Goal: Task Accomplishment & Management: Use online tool/utility

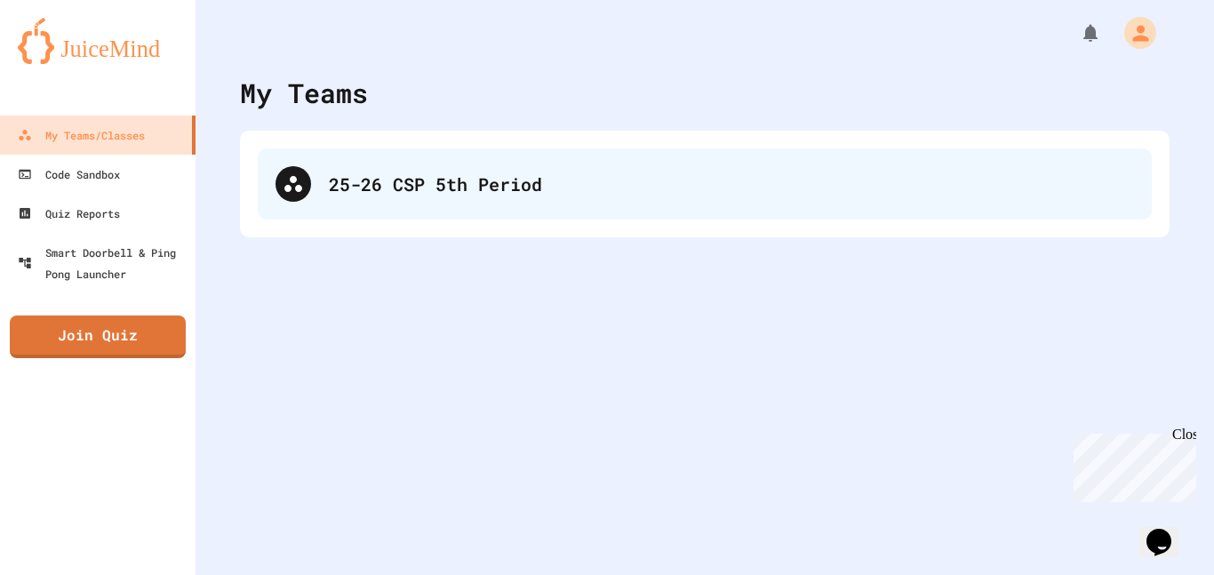
click at [506, 195] on div "25-26 CSP 5th Period" at bounding box center [731, 184] width 805 height 27
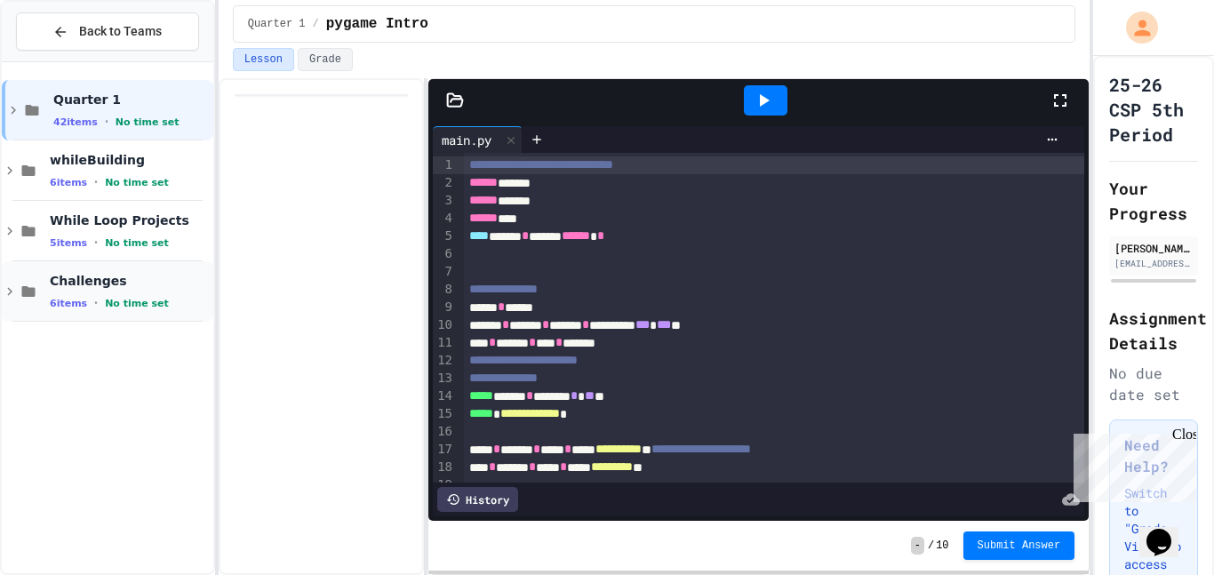
click at [12, 292] on icon at bounding box center [10, 291] width 16 height 16
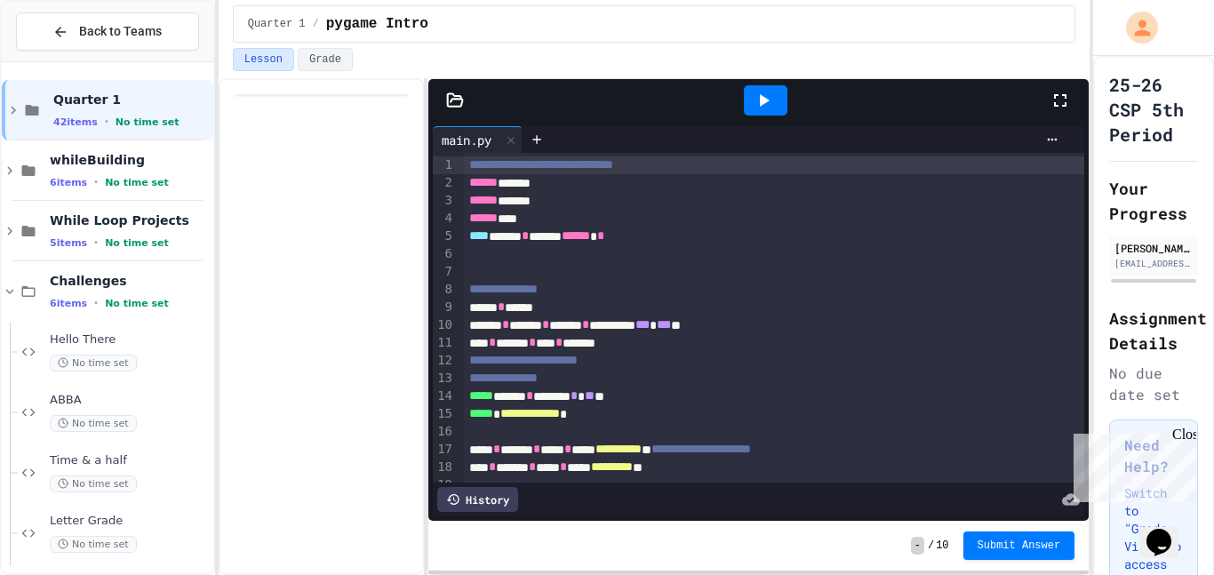
click at [12, 292] on icon at bounding box center [10, 291] width 16 height 16
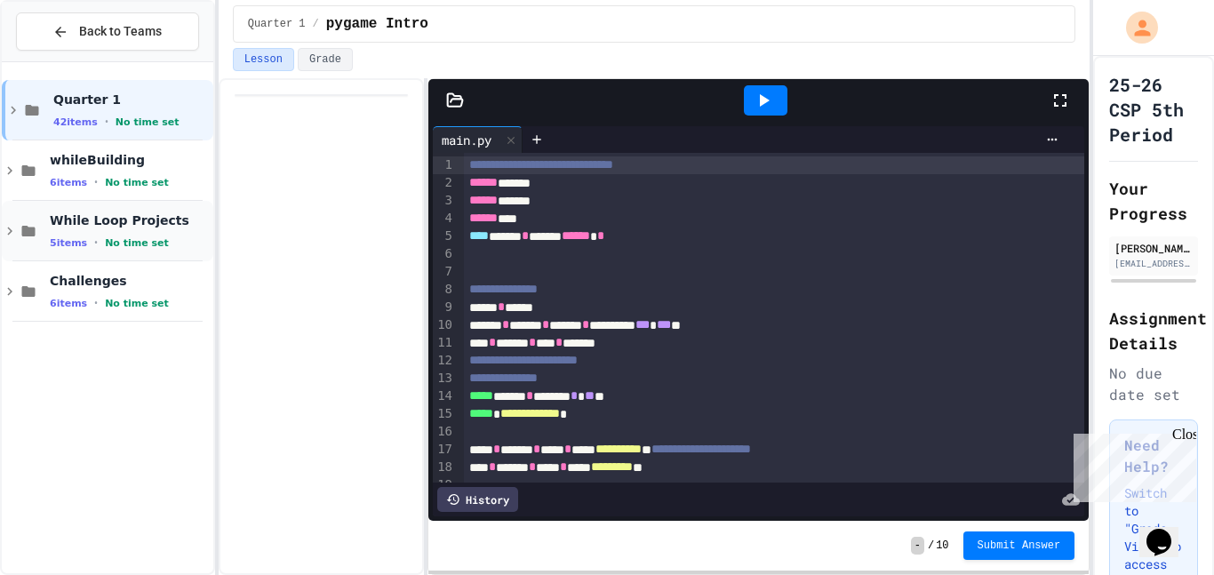
click at [14, 235] on icon at bounding box center [10, 231] width 16 height 16
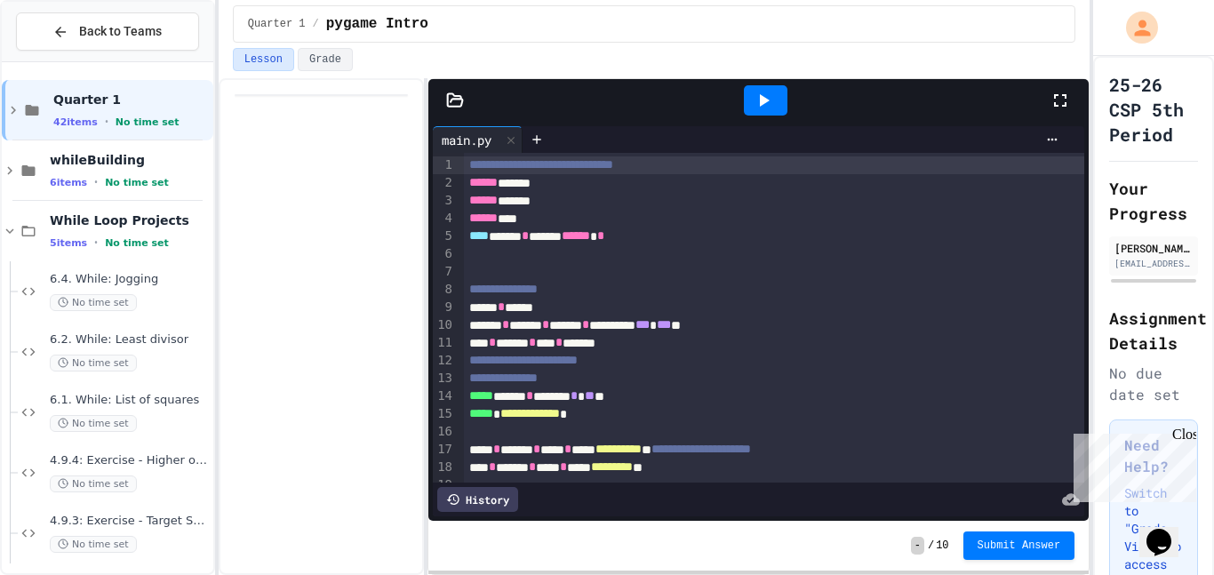
click at [14, 235] on icon at bounding box center [10, 231] width 16 height 16
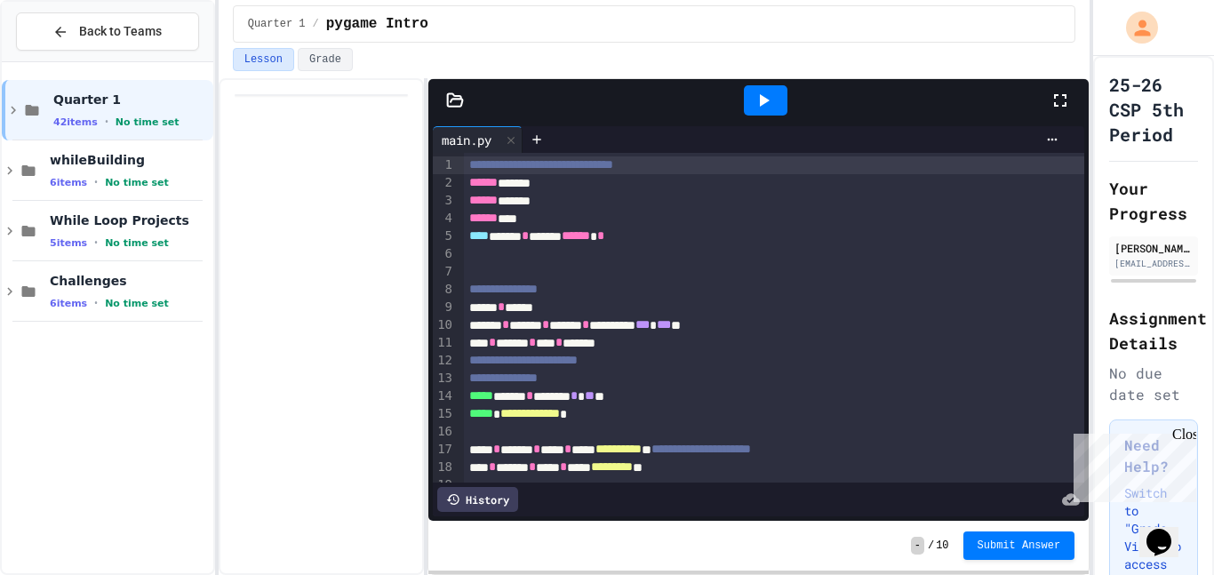
click at [1186, 435] on div "Close" at bounding box center [1183, 437] width 22 height 22
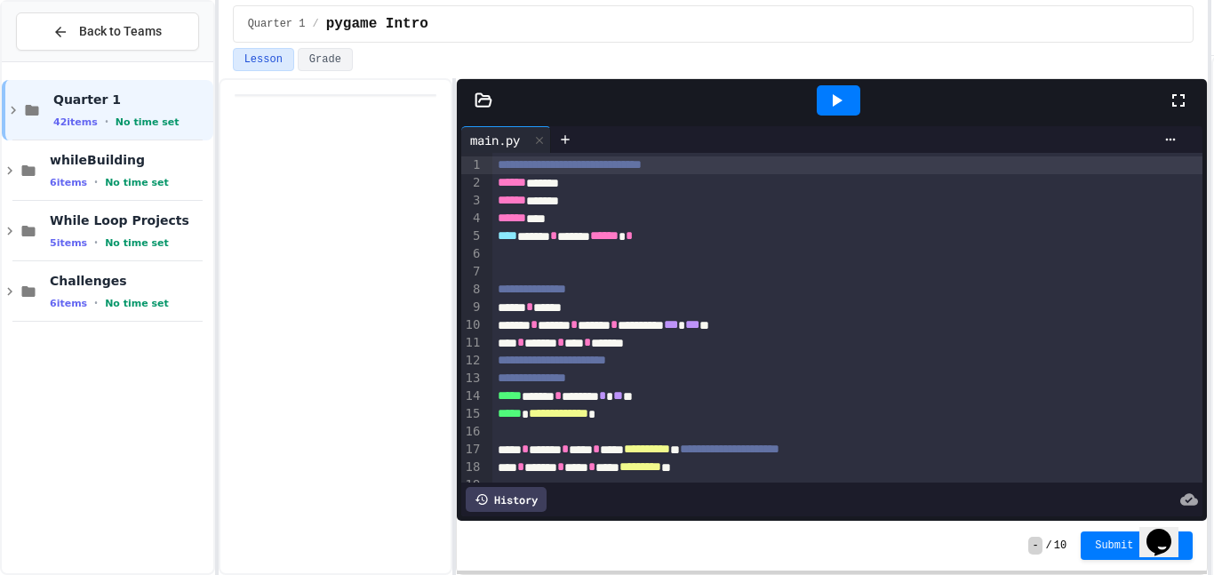
click at [1213, 249] on div "**********" at bounding box center [607, 287] width 1214 height 575
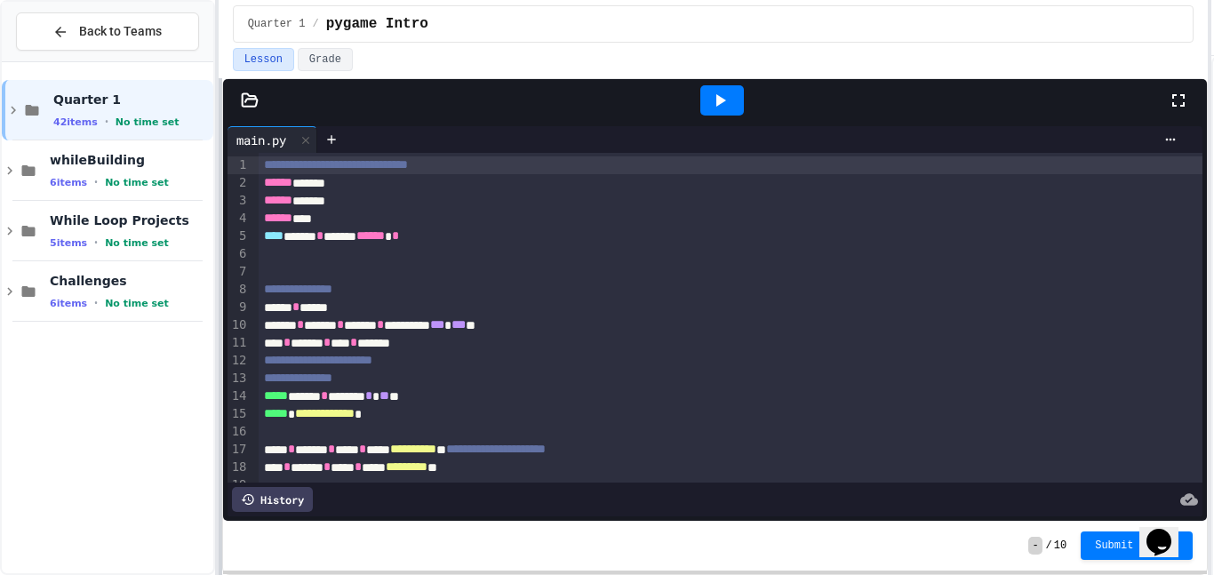
click at [215, 290] on div "**********" at bounding box center [607, 287] width 1214 height 575
click at [717, 97] on icon at bounding box center [721, 100] width 10 height 12
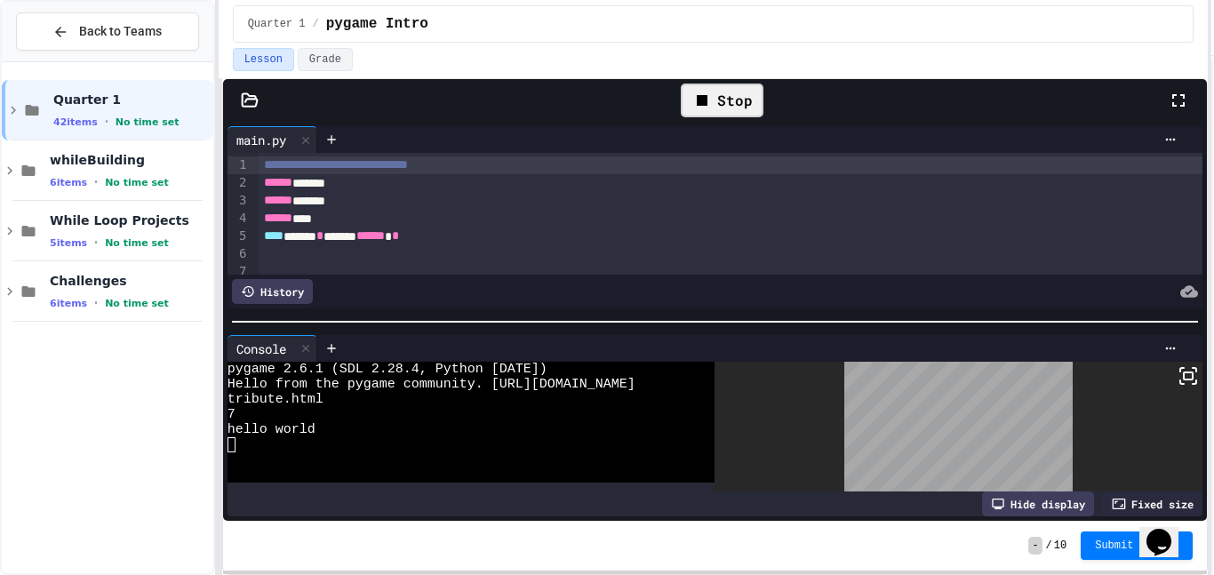
click at [703, 92] on icon at bounding box center [701, 100] width 21 height 21
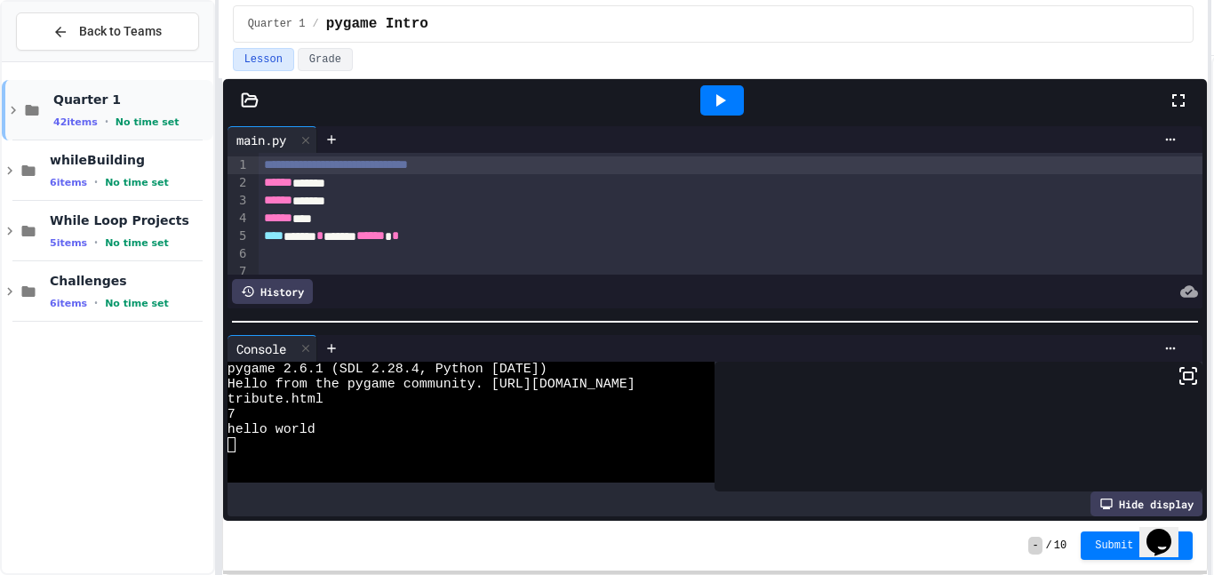
click at [12, 103] on icon at bounding box center [13, 110] width 16 height 16
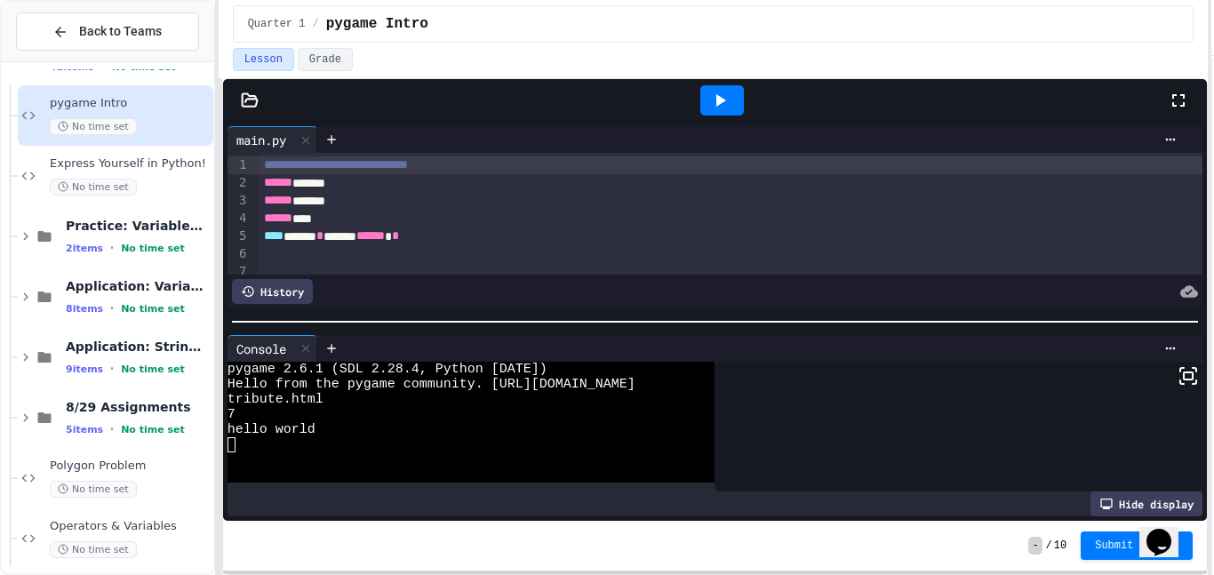
scroll to position [58, 0]
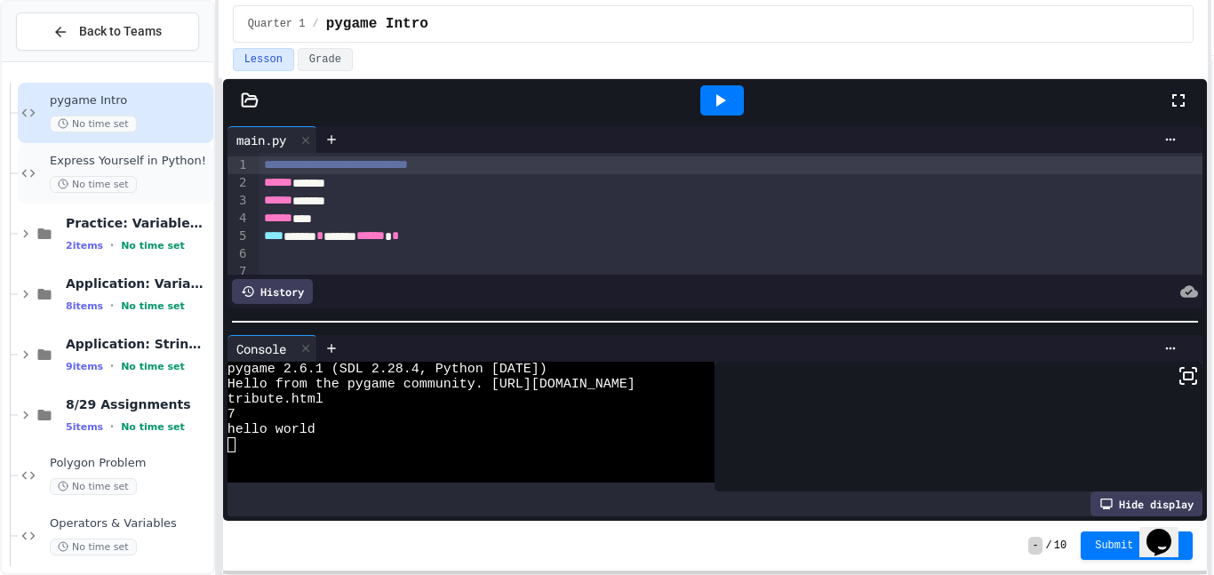
click at [171, 155] on span "Express Yourself in Python!" at bounding box center [130, 161] width 160 height 15
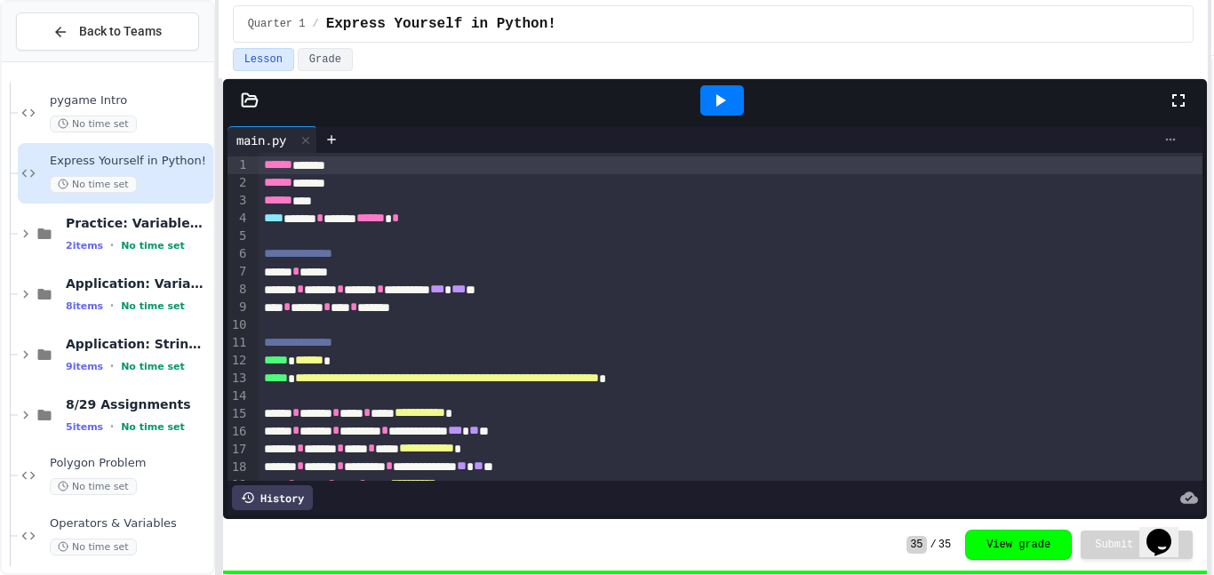
click at [1176, 139] on icon at bounding box center [1170, 139] width 14 height 14
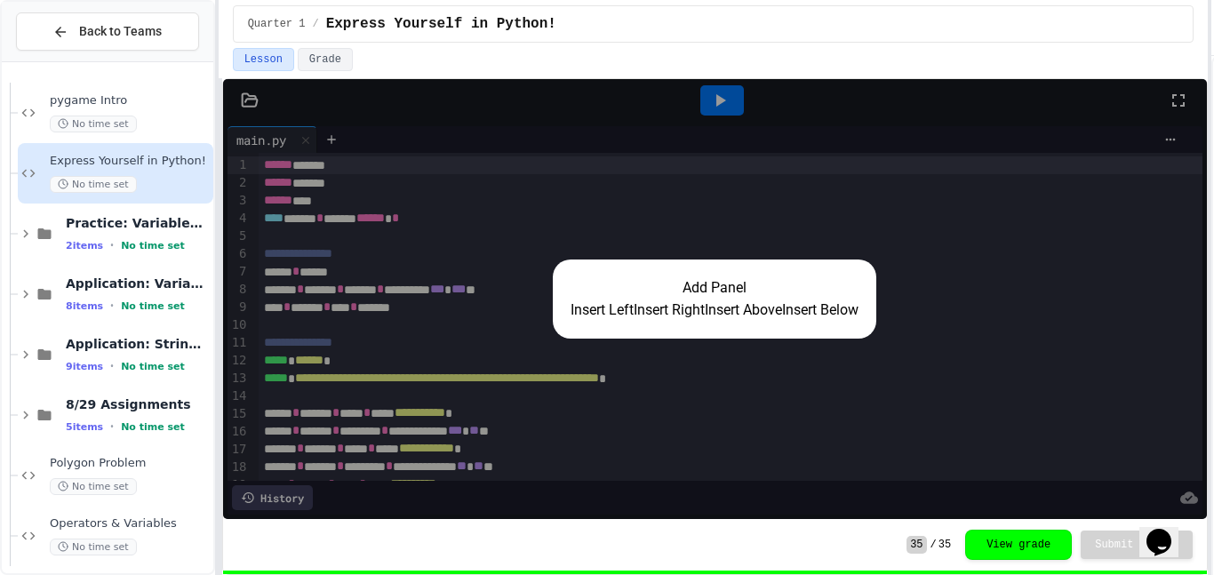
click at [648, 315] on button "Insert Right" at bounding box center [669, 309] width 71 height 21
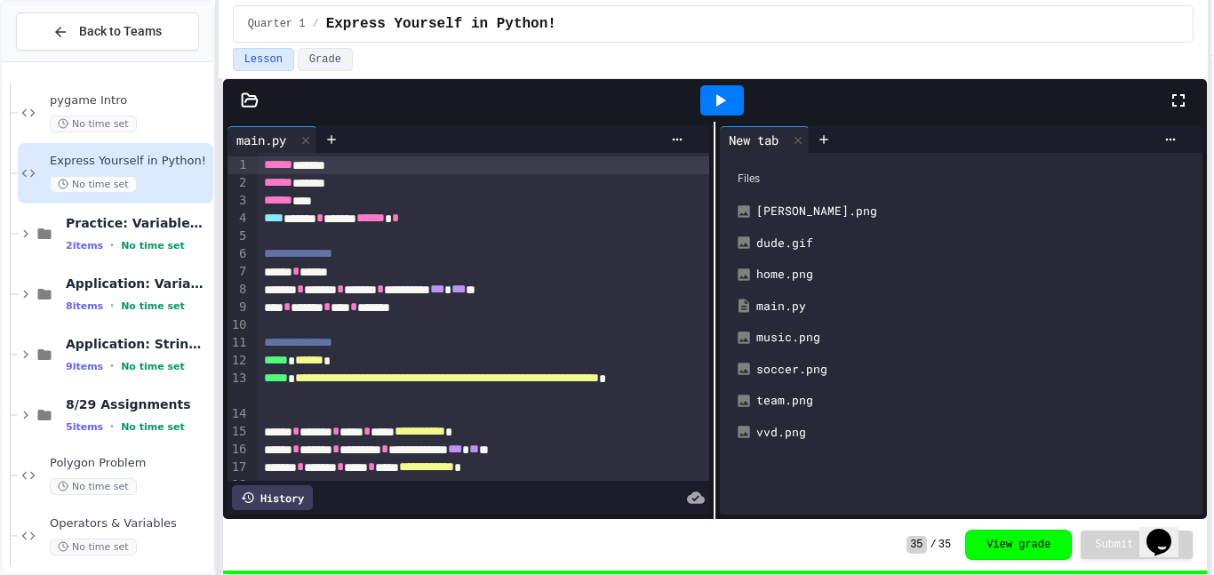
click at [723, 95] on icon at bounding box center [719, 100] width 21 height 21
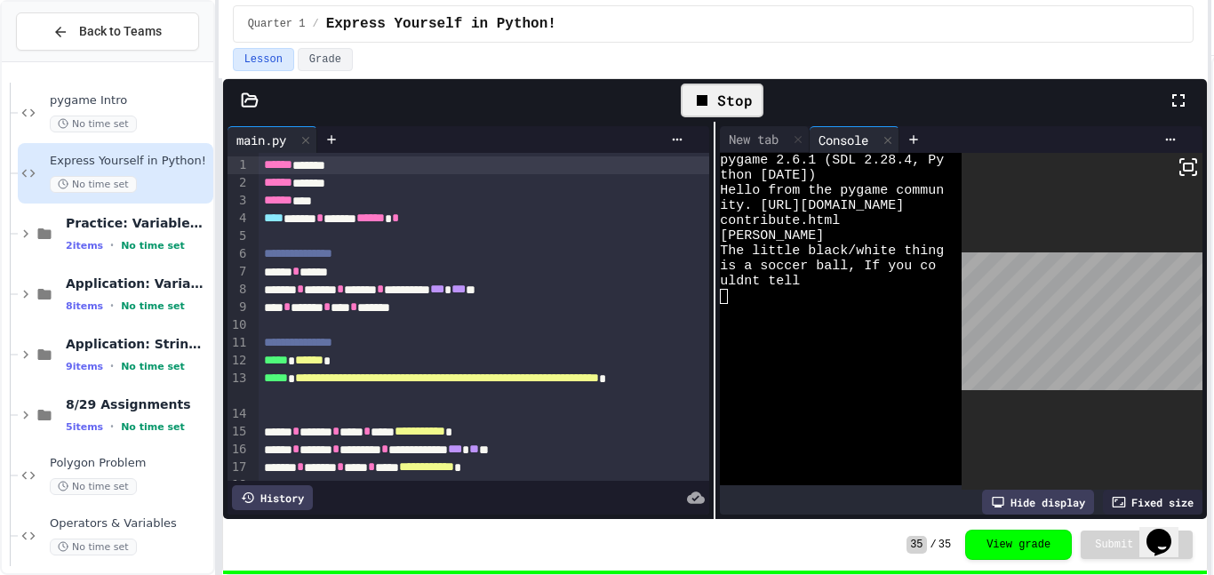
click at [743, 101] on div "Stop" at bounding box center [722, 101] width 83 height 34
